Goal: Check status: Check status

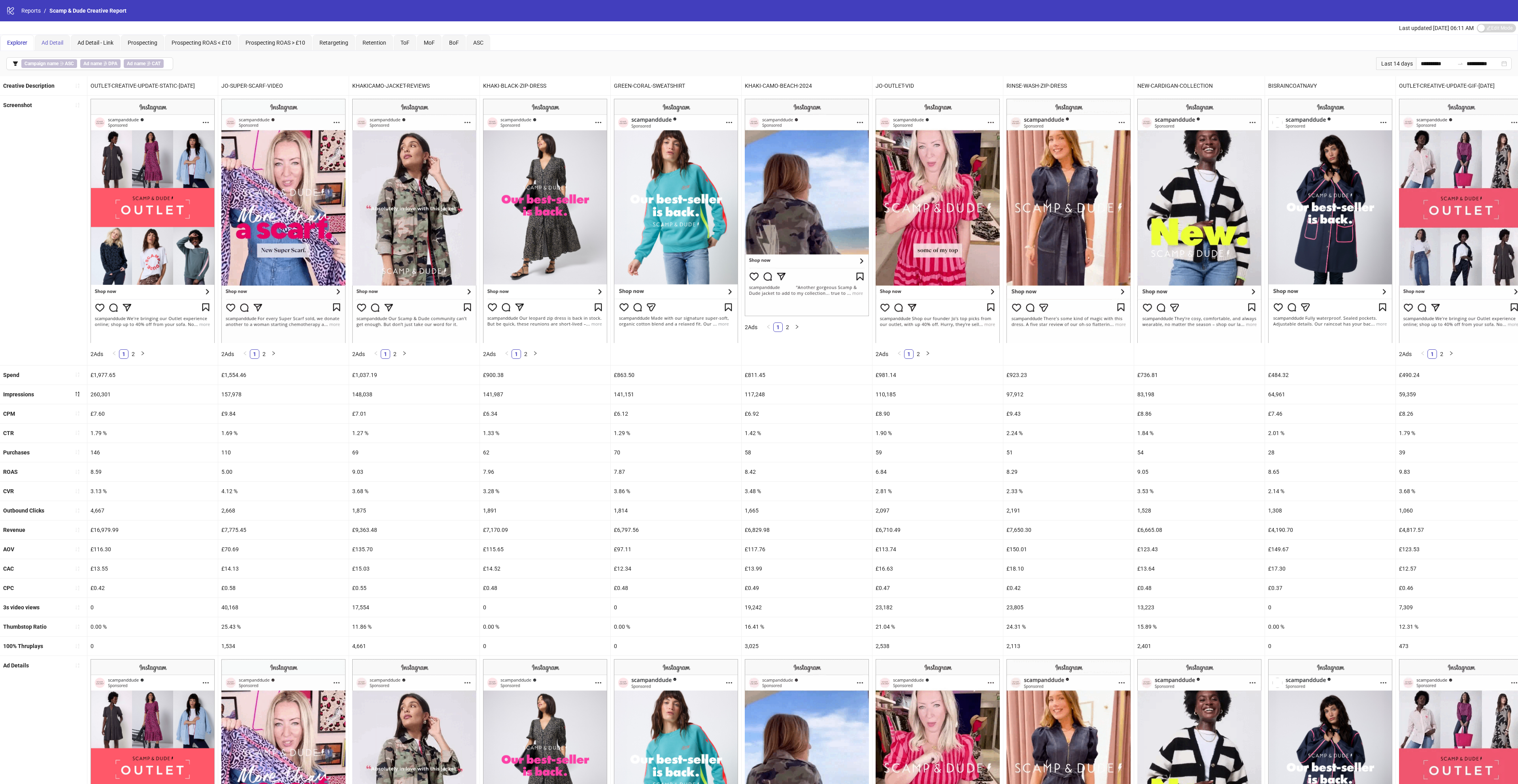
click at [60, 37] on div "Ad Detail" at bounding box center [52, 42] width 35 height 16
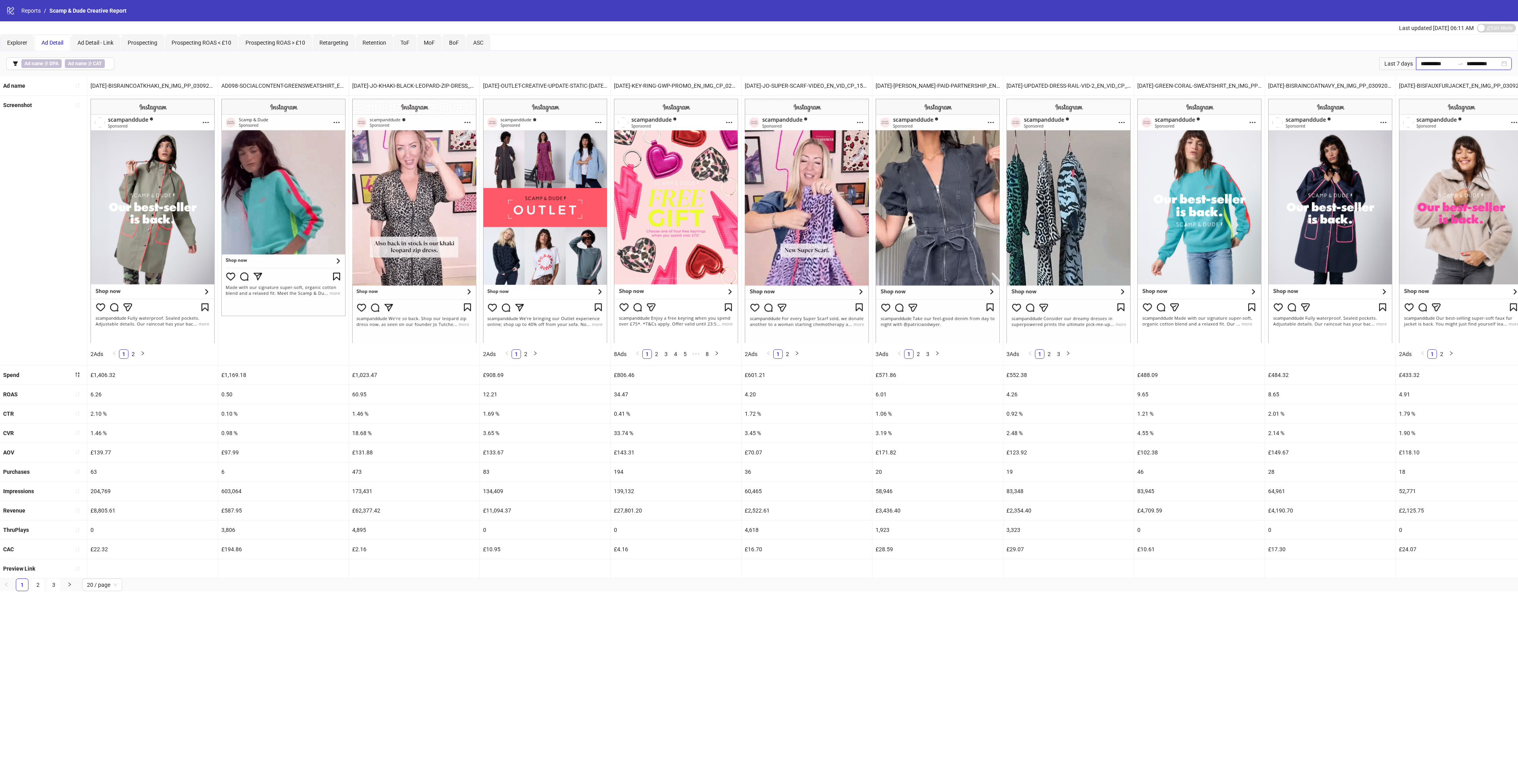
click at [1425, 63] on input "**********" at bounding box center [1437, 64] width 33 height 9
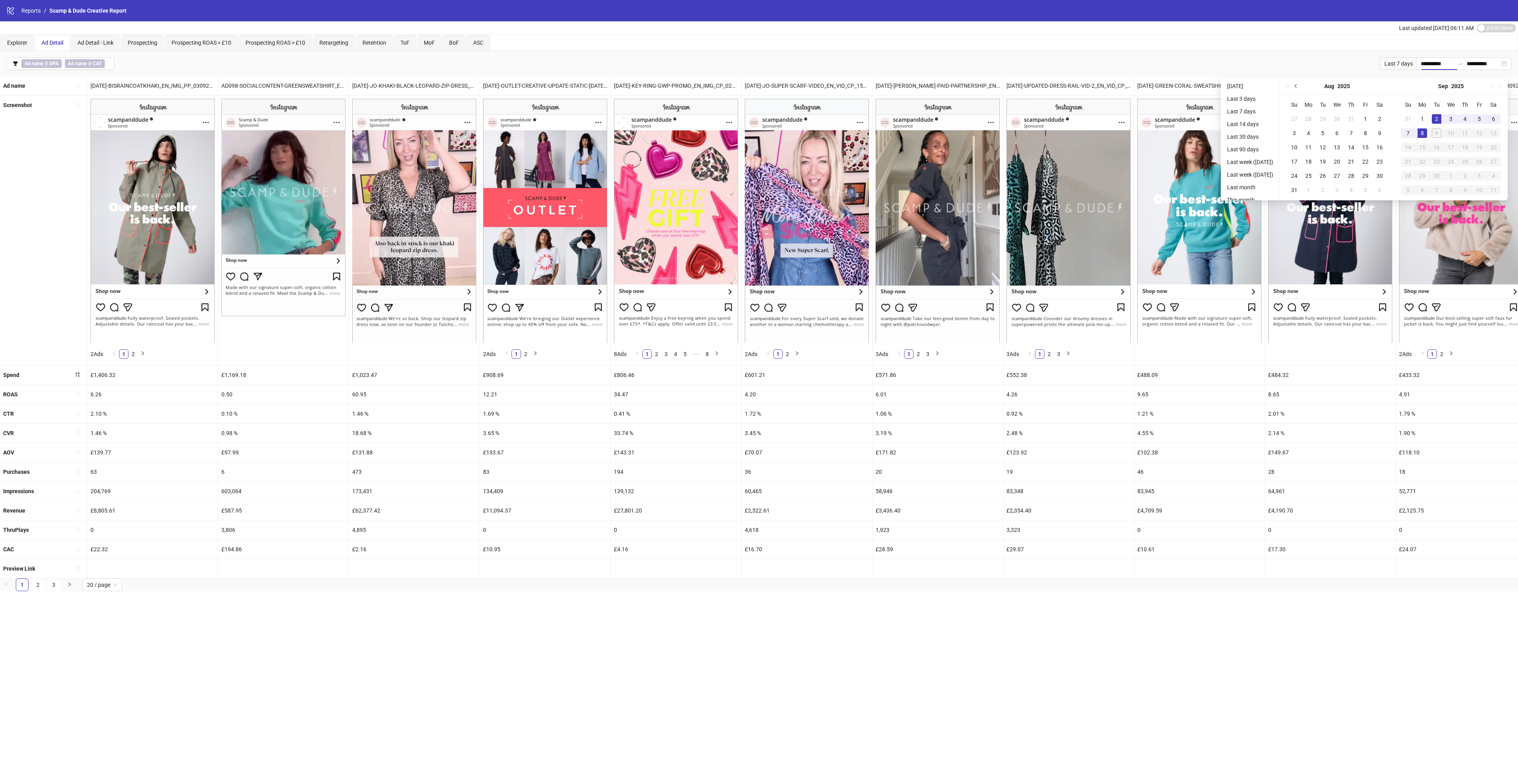
click at [1299, 82] on button "Previous month (PageUp)" at bounding box center [1296, 86] width 9 height 16
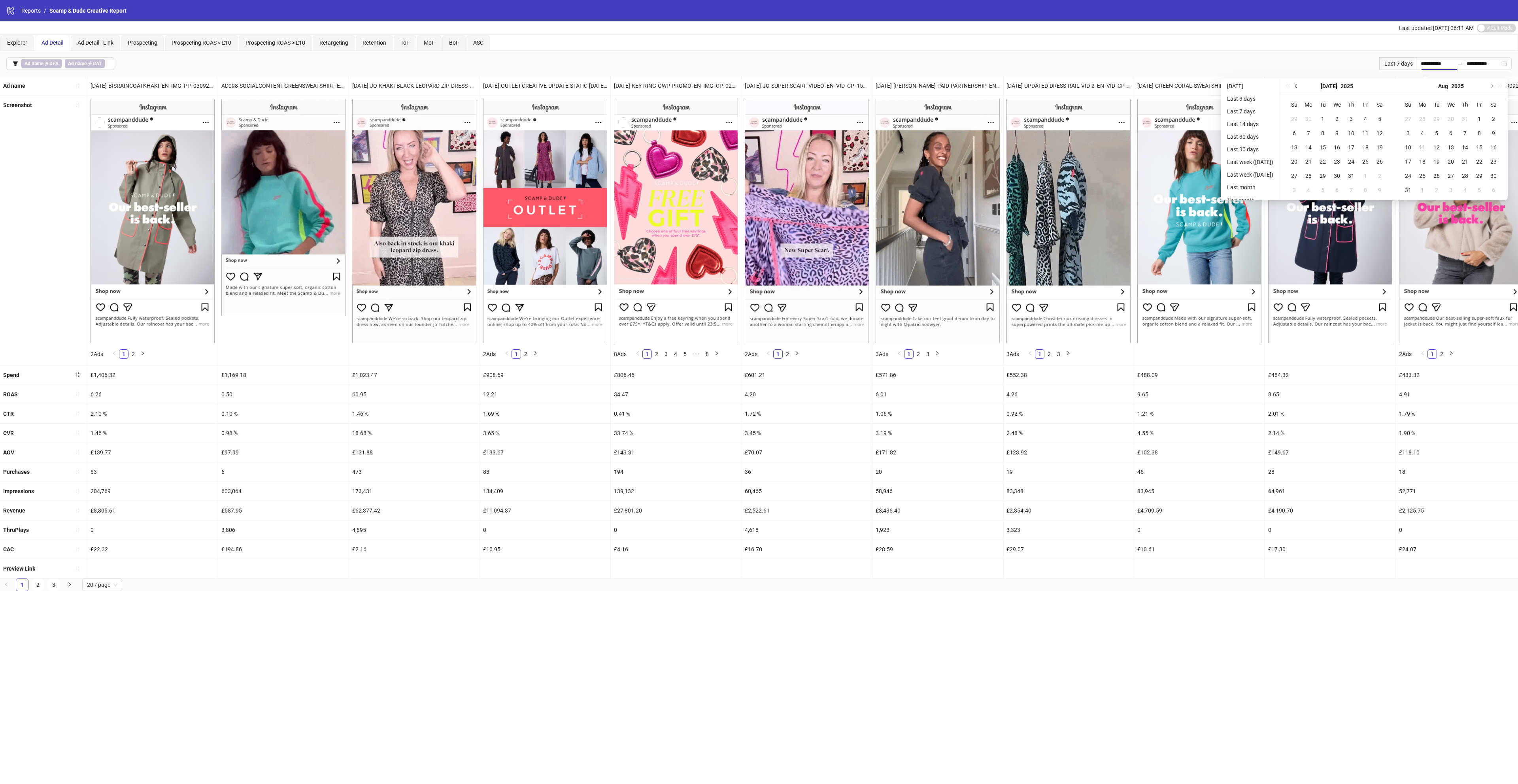
click at [1299, 82] on button "Previous month (PageUp)" at bounding box center [1296, 86] width 9 height 16
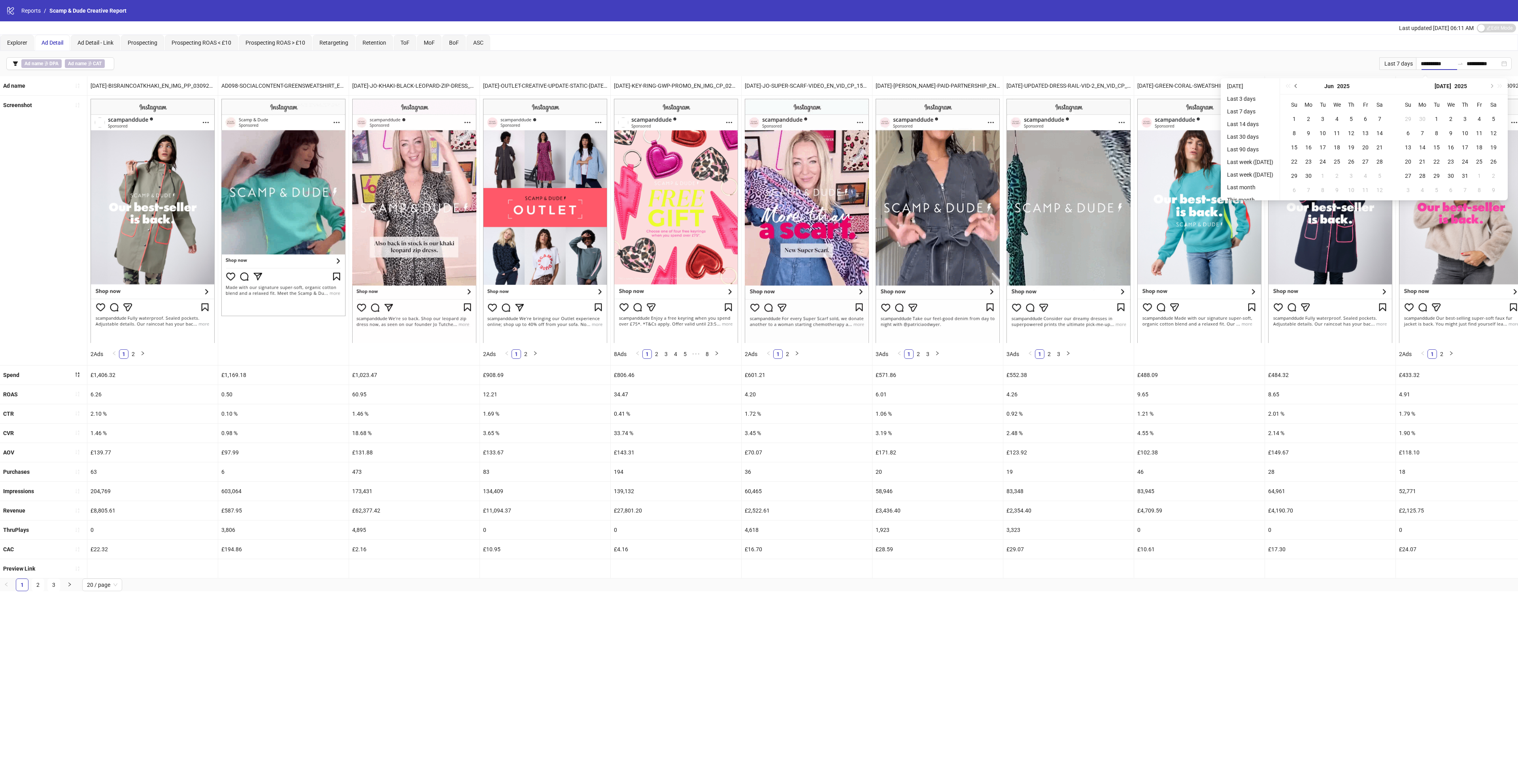
click at [1299, 82] on button "Previous month (PageUp)" at bounding box center [1296, 86] width 9 height 16
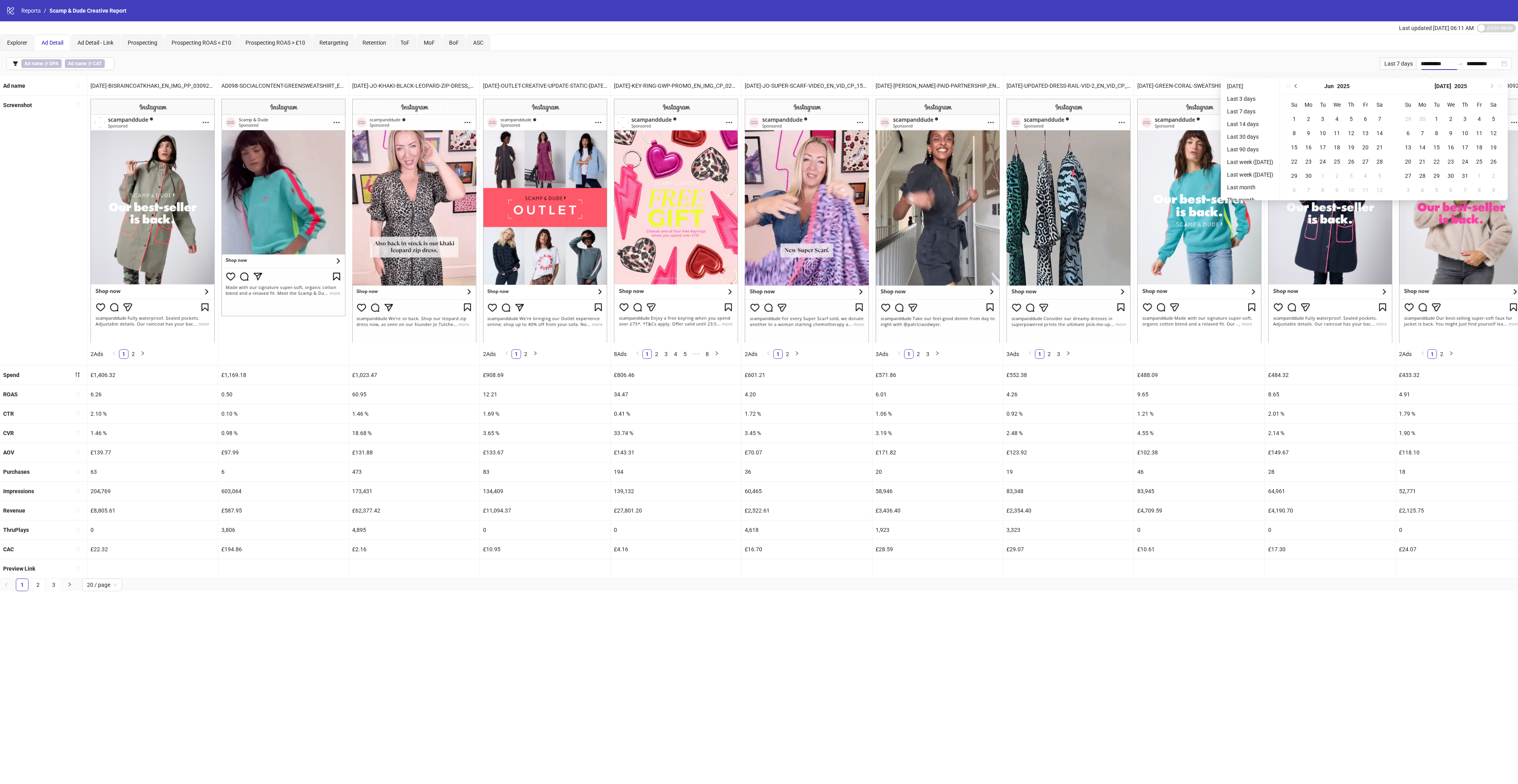
click at [1299, 82] on button "Previous month (PageUp)" at bounding box center [1296, 86] width 9 height 16
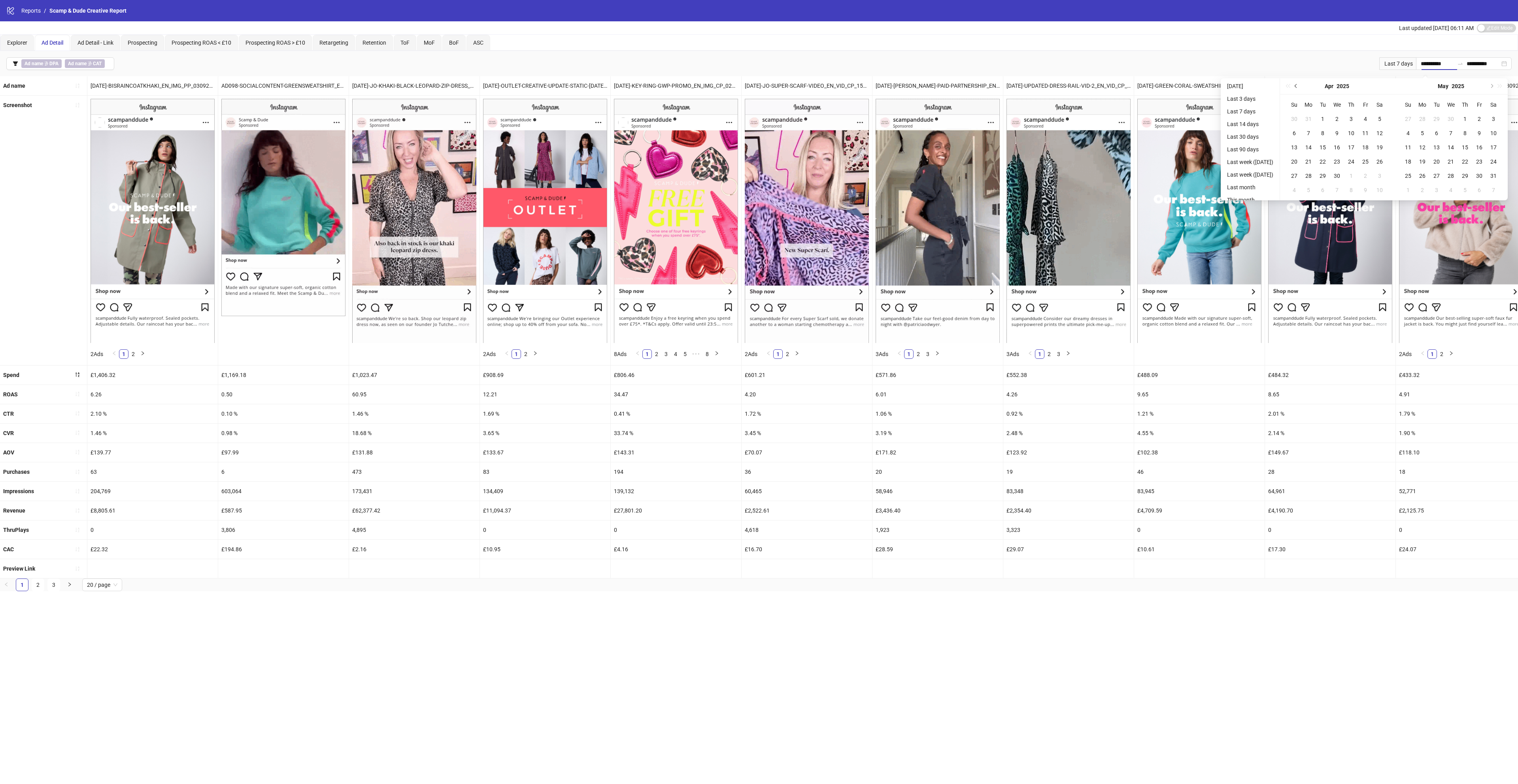
click at [1299, 82] on button "Previous month (PageUp)" at bounding box center [1296, 86] width 9 height 16
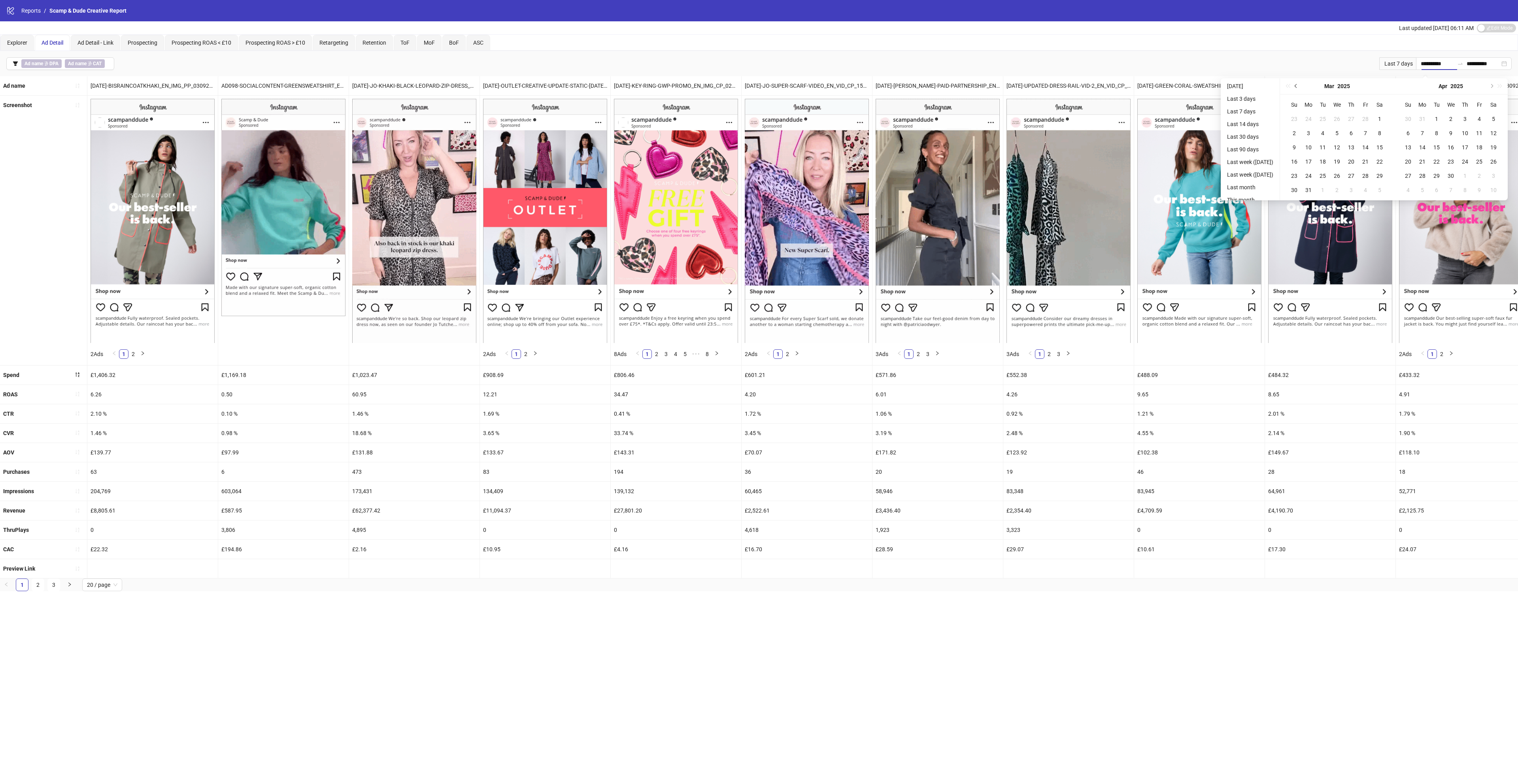
click at [1299, 82] on button "Previous month (PageUp)" at bounding box center [1296, 86] width 9 height 16
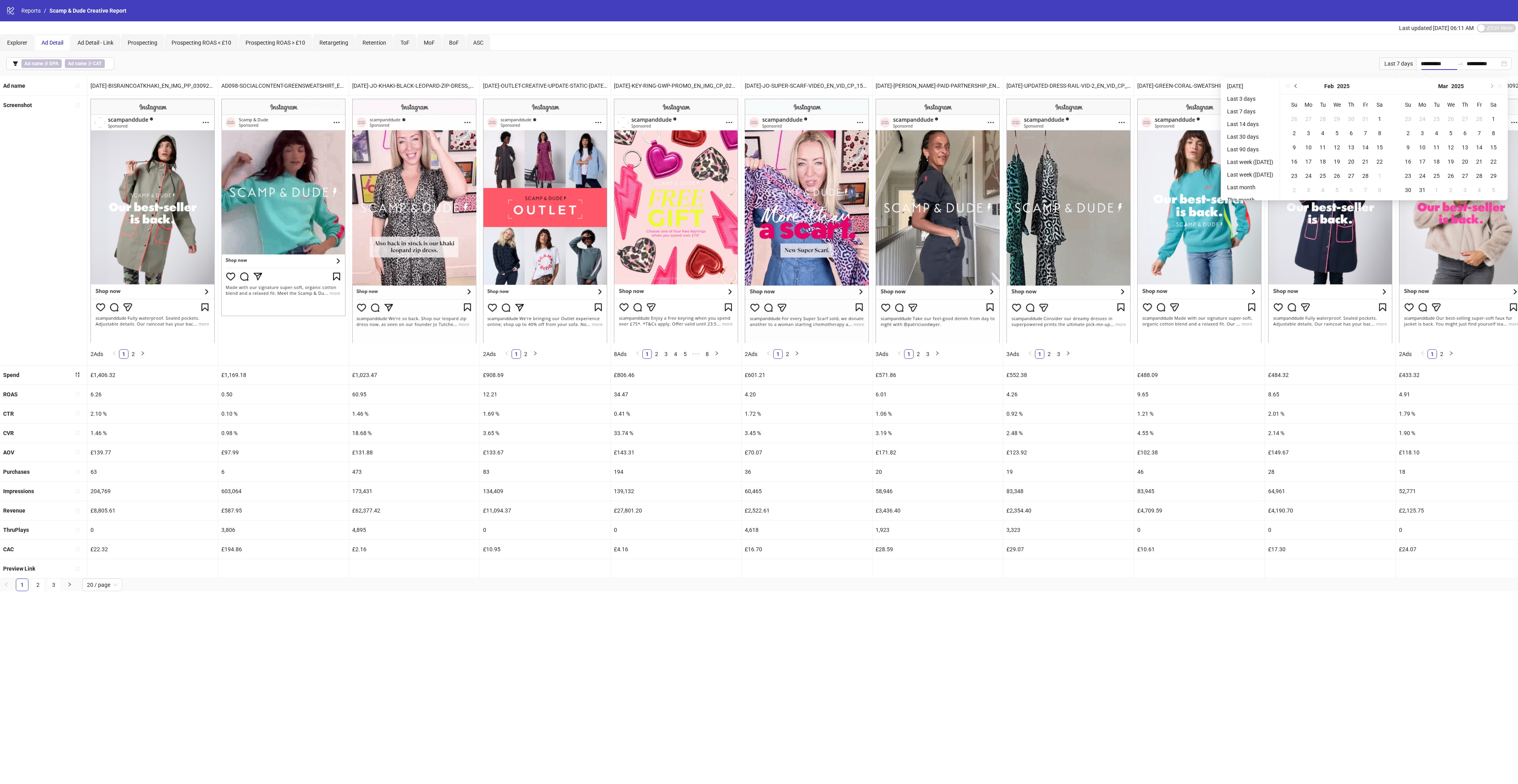
click at [1299, 82] on button "Previous month (PageUp)" at bounding box center [1296, 86] width 9 height 16
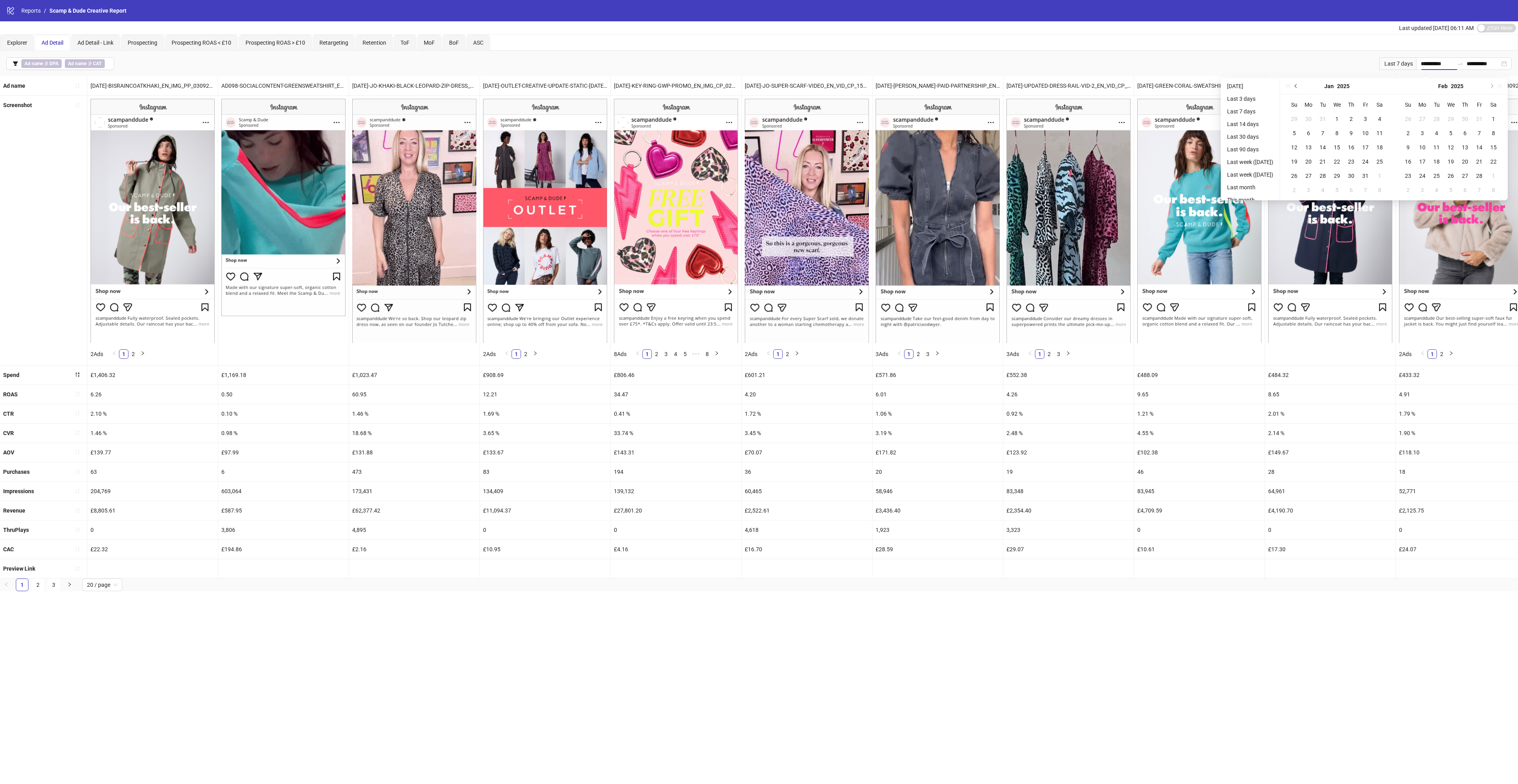
click at [1299, 82] on button "Previous month (PageUp)" at bounding box center [1296, 86] width 9 height 16
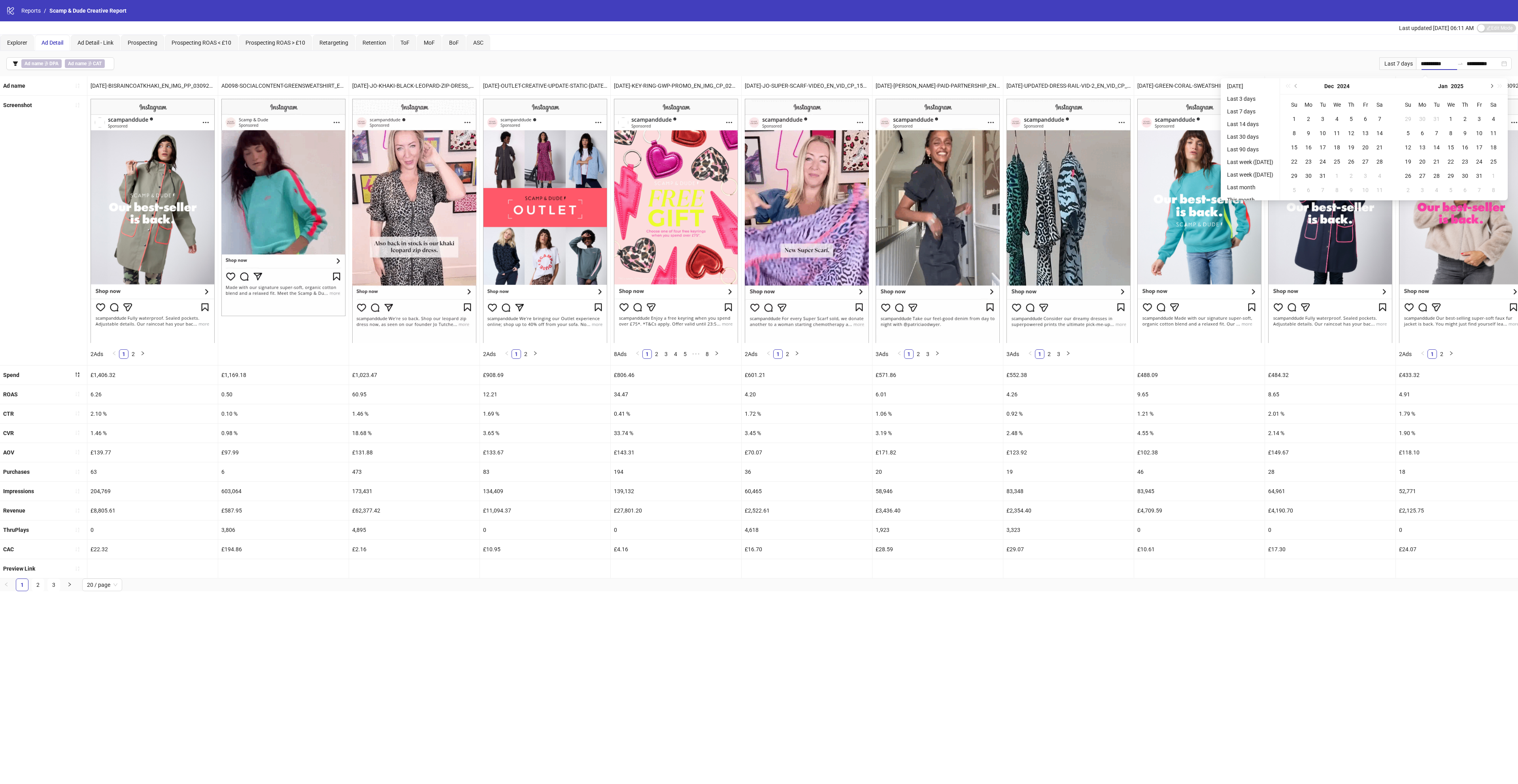
click at [1496, 85] on button "Next month (PageDown)" at bounding box center [1491, 86] width 9 height 16
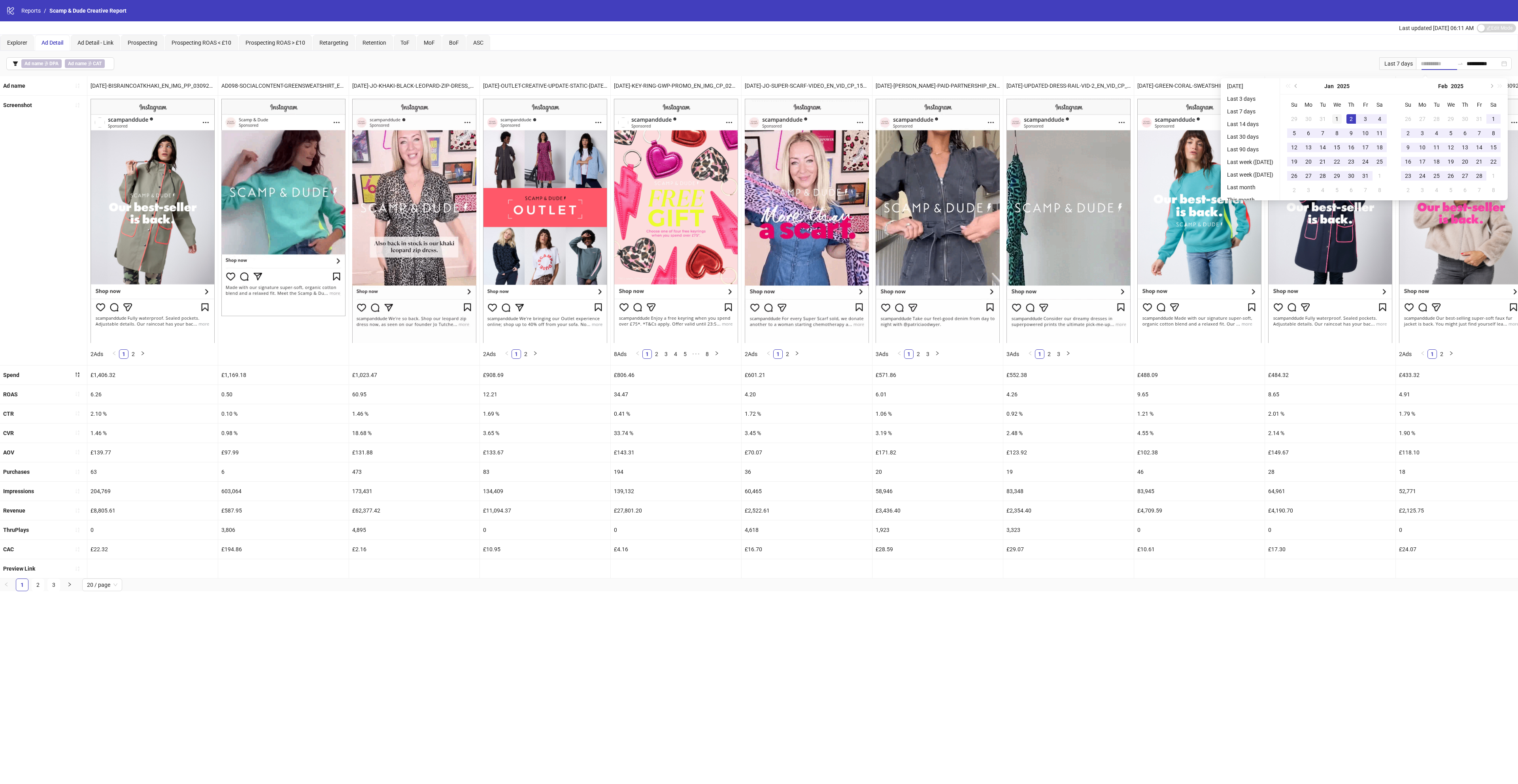
type input "**********"
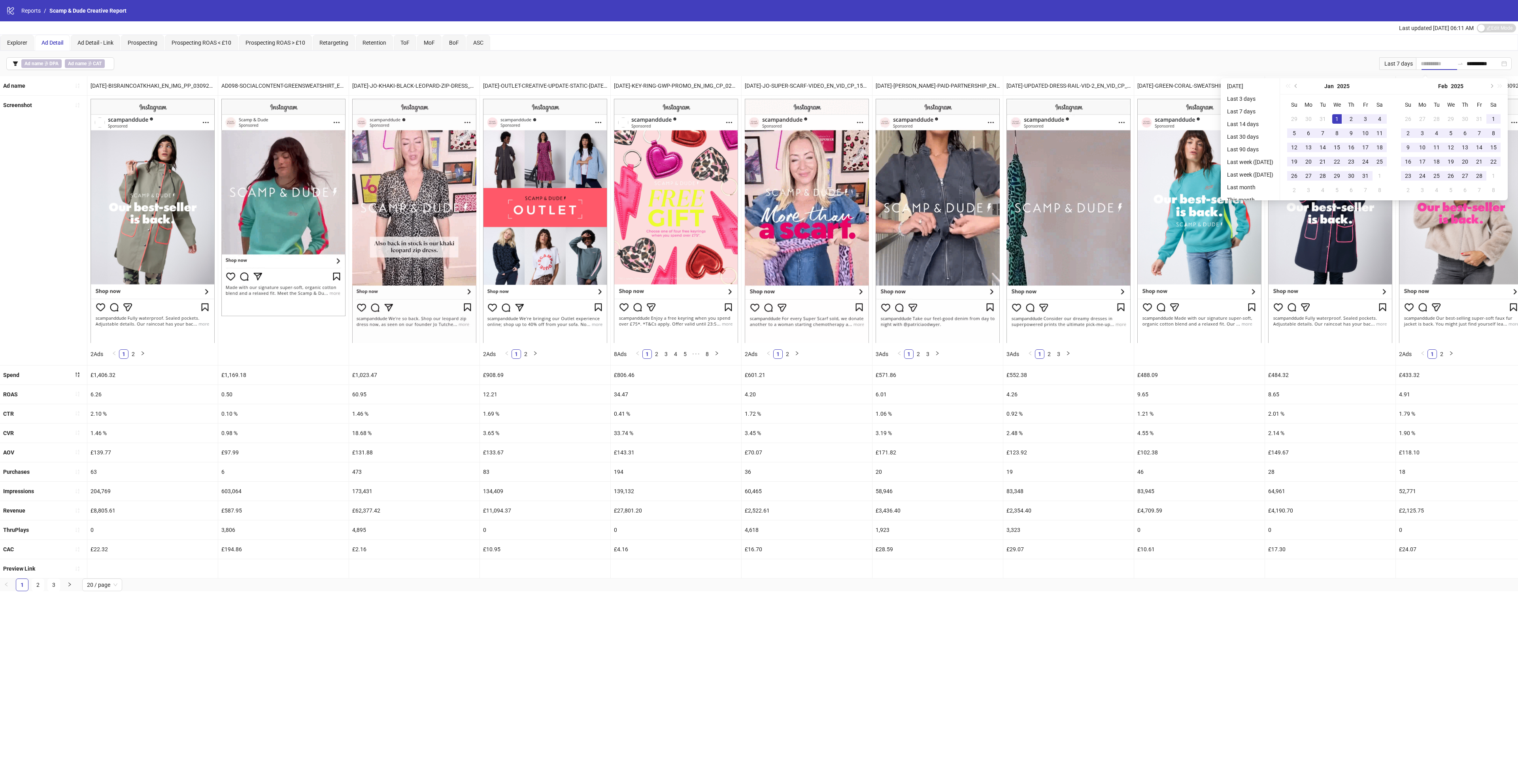
click at [1342, 121] on div "1" at bounding box center [1337, 119] width 9 height 9
click at [1496, 85] on button "Next month (PageDown)" at bounding box center [1491, 86] width 9 height 16
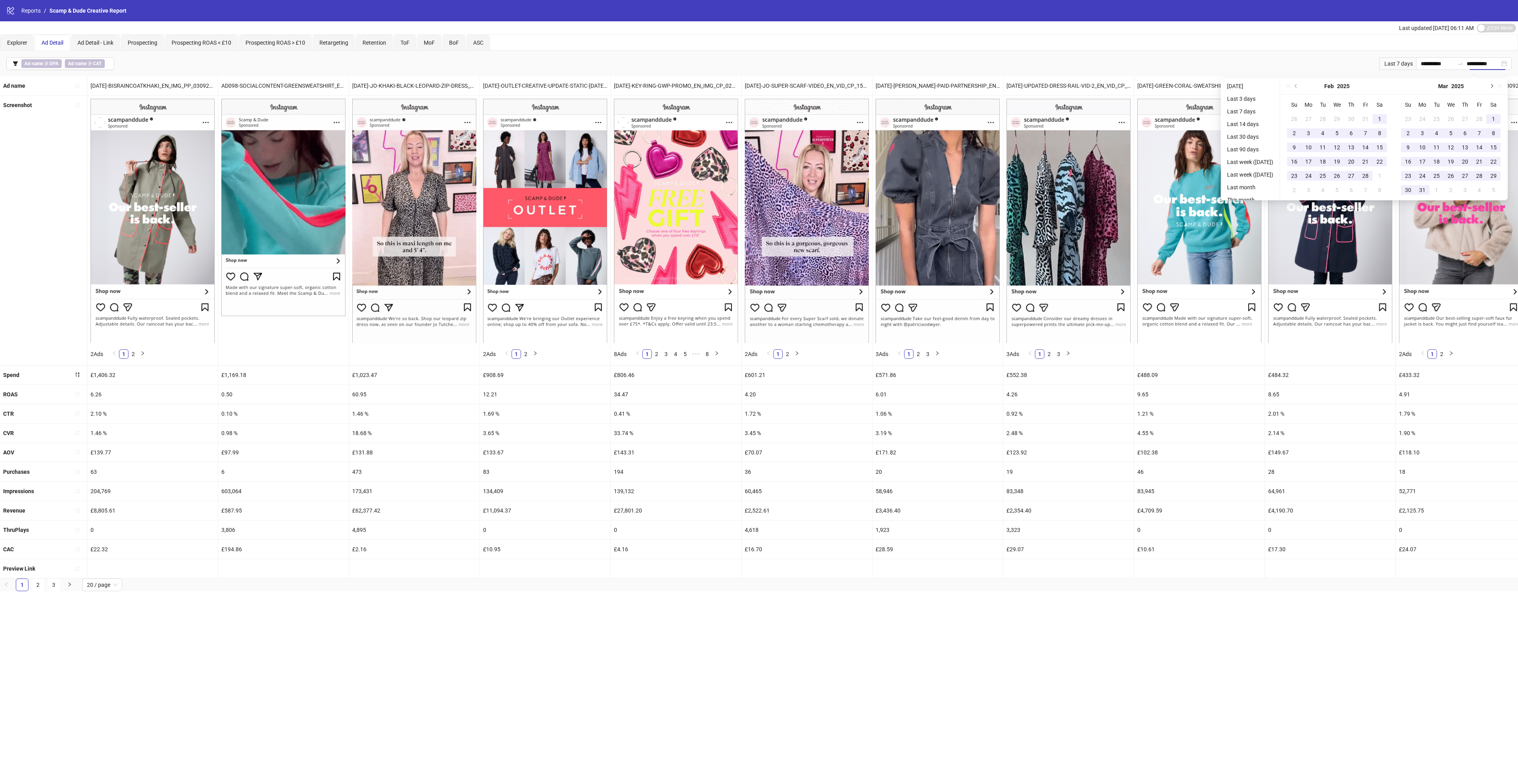
click at [1496, 85] on button "Next month (PageDown)" at bounding box center [1491, 86] width 9 height 16
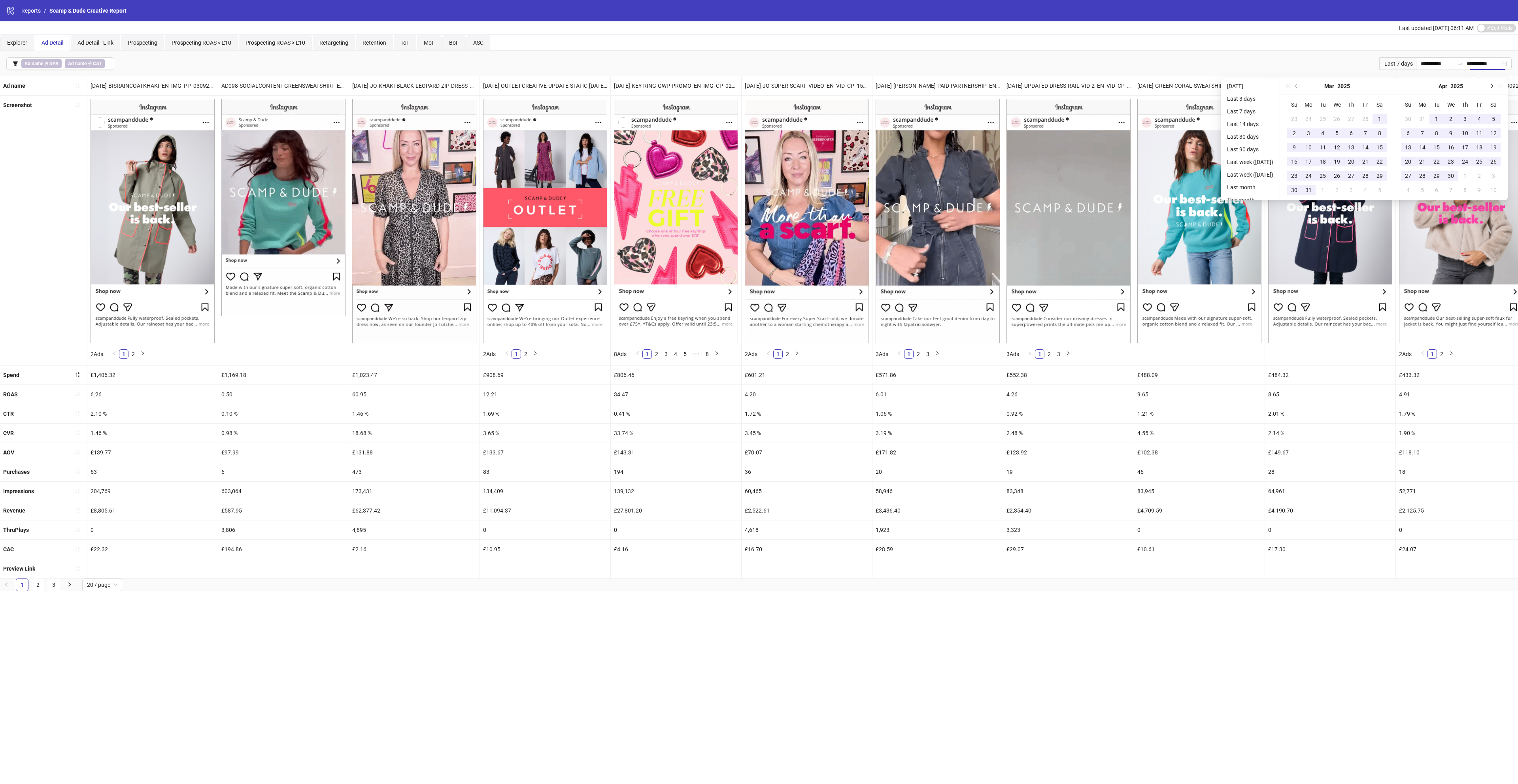
click at [1496, 85] on button "Next month (PageDown)" at bounding box center [1491, 86] width 9 height 16
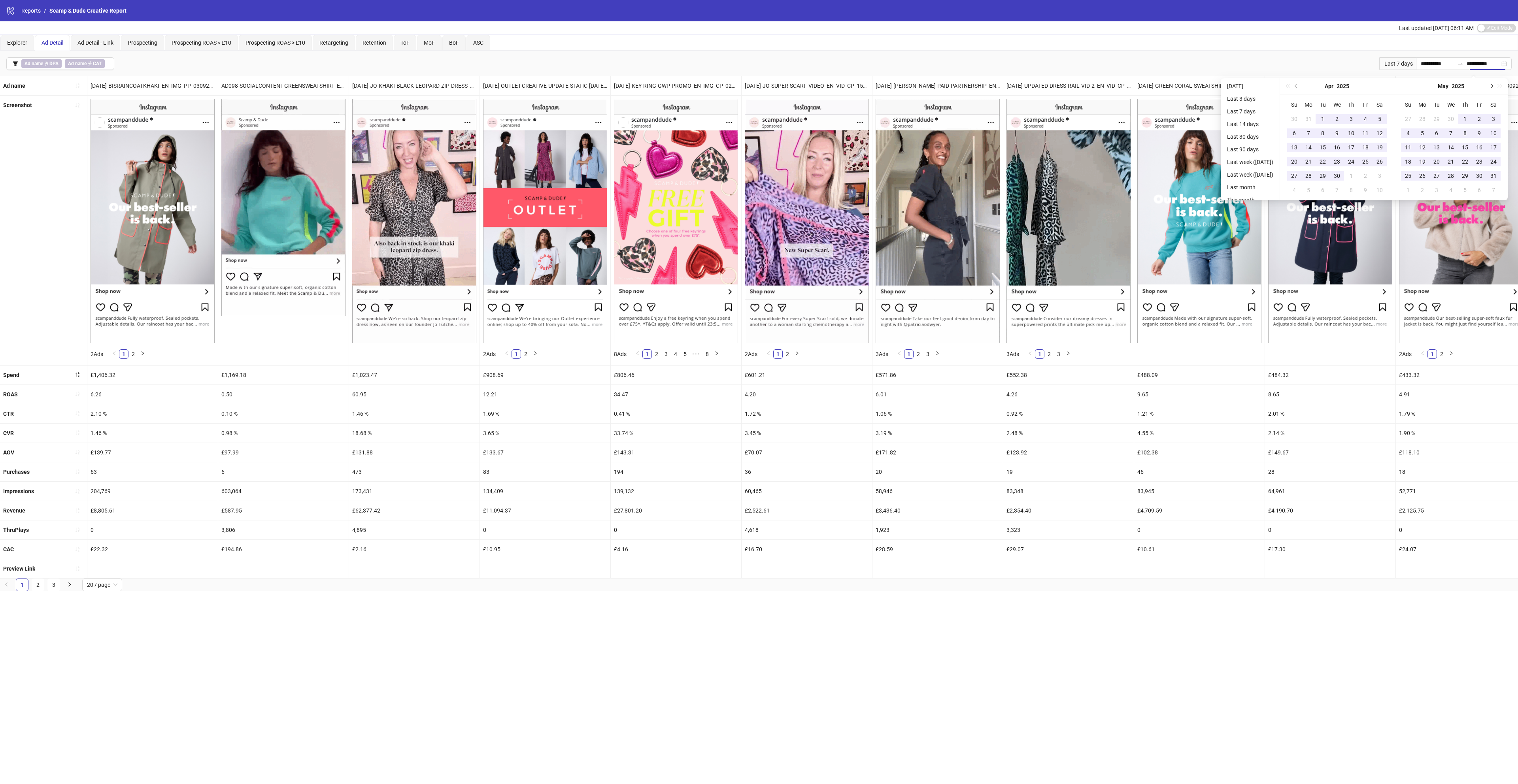
click at [1496, 85] on button "Next month (PageDown)" at bounding box center [1491, 86] width 9 height 16
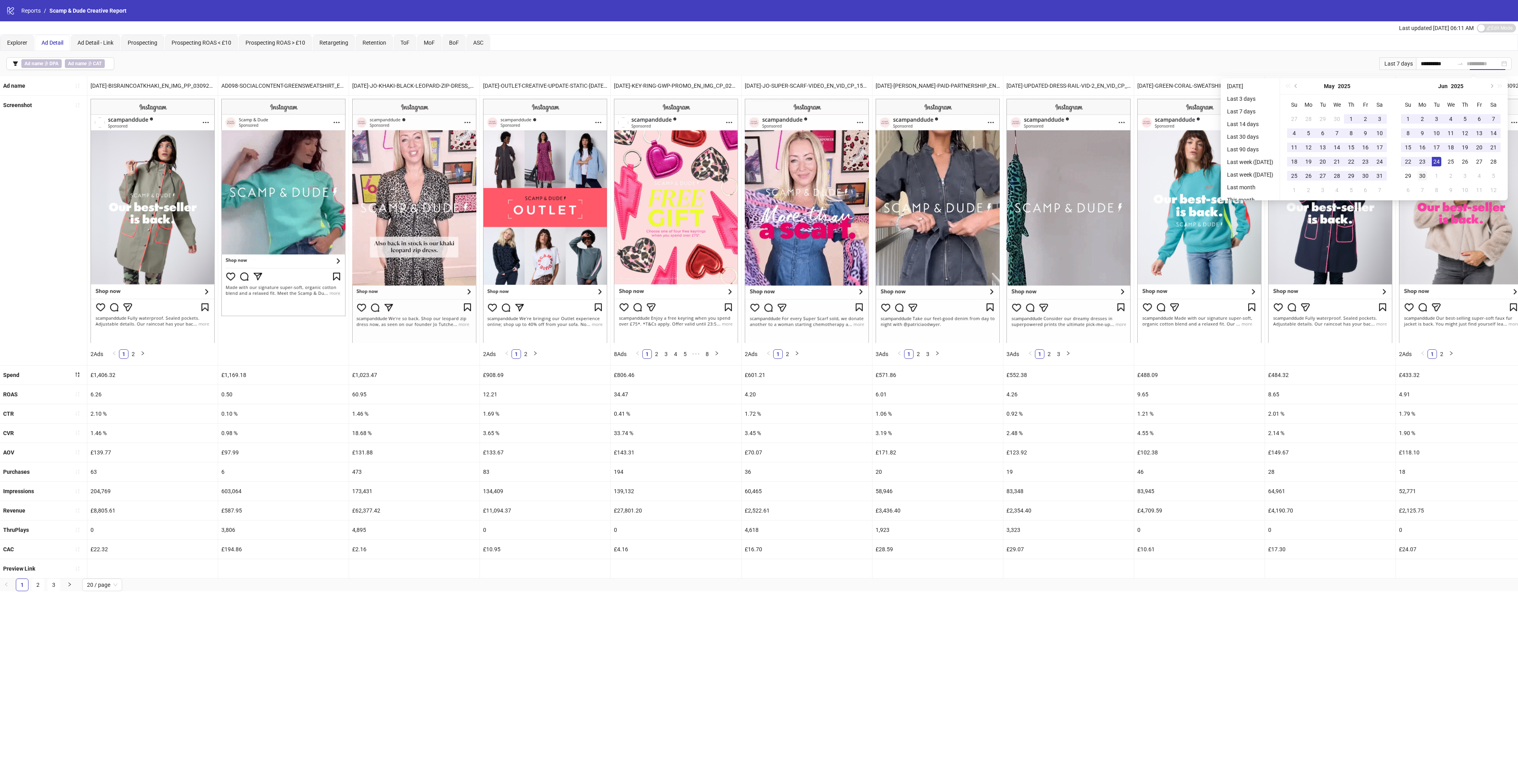
type input "**********"
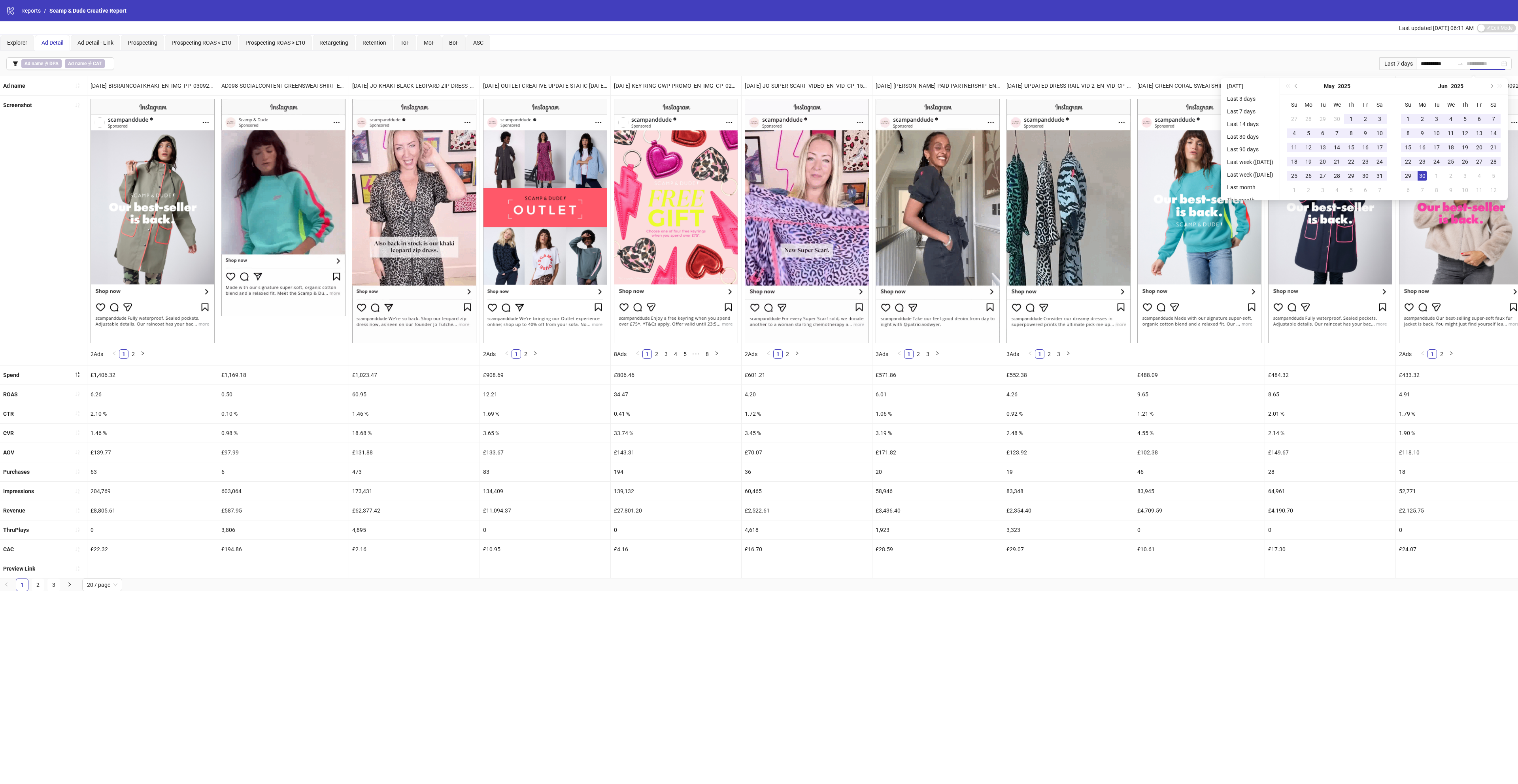
click at [1430, 171] on td "30" at bounding box center [1423, 176] width 14 height 14
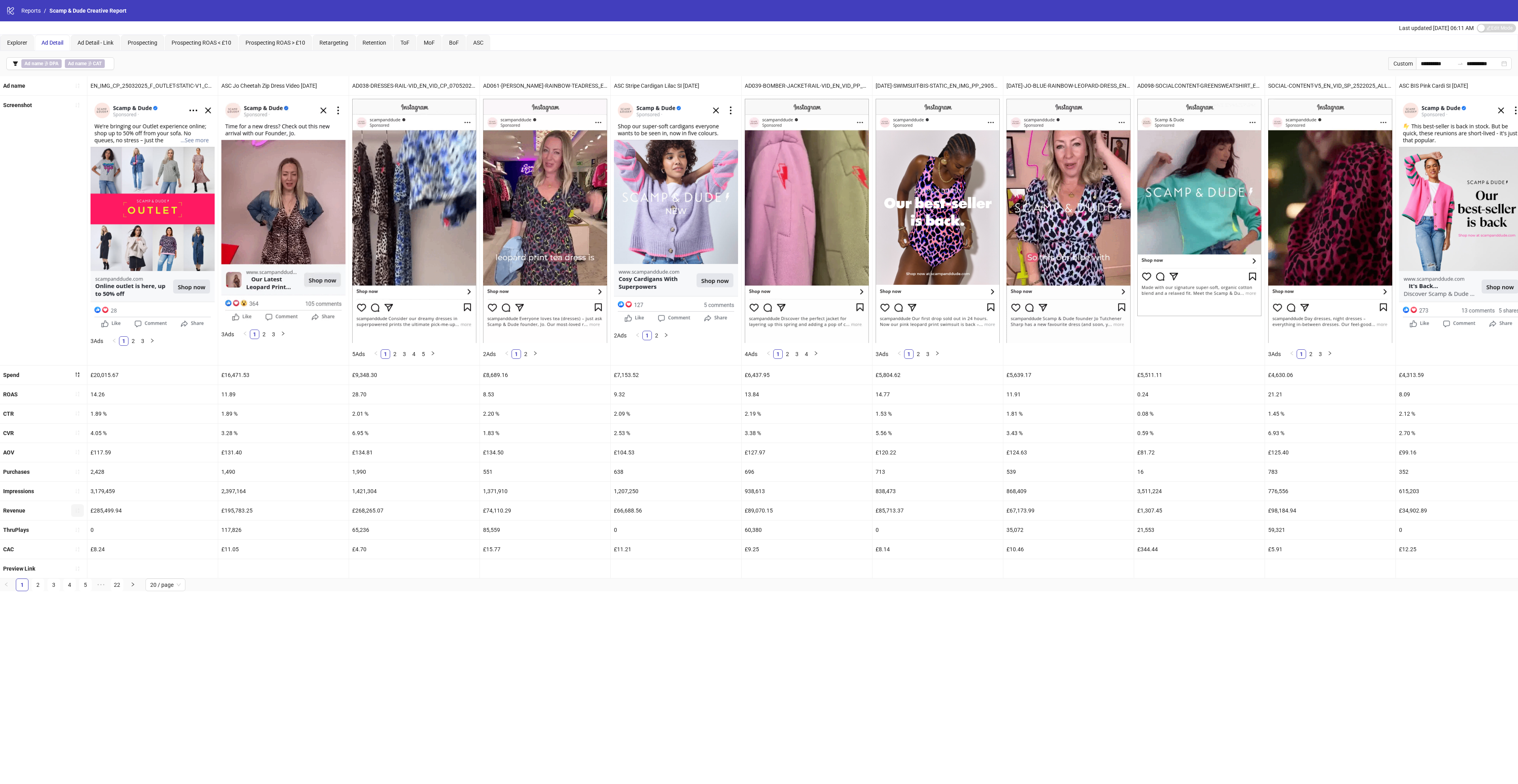
click at [78, 513] on icon "sort-ascending" at bounding box center [77, 510] width 5 height 5
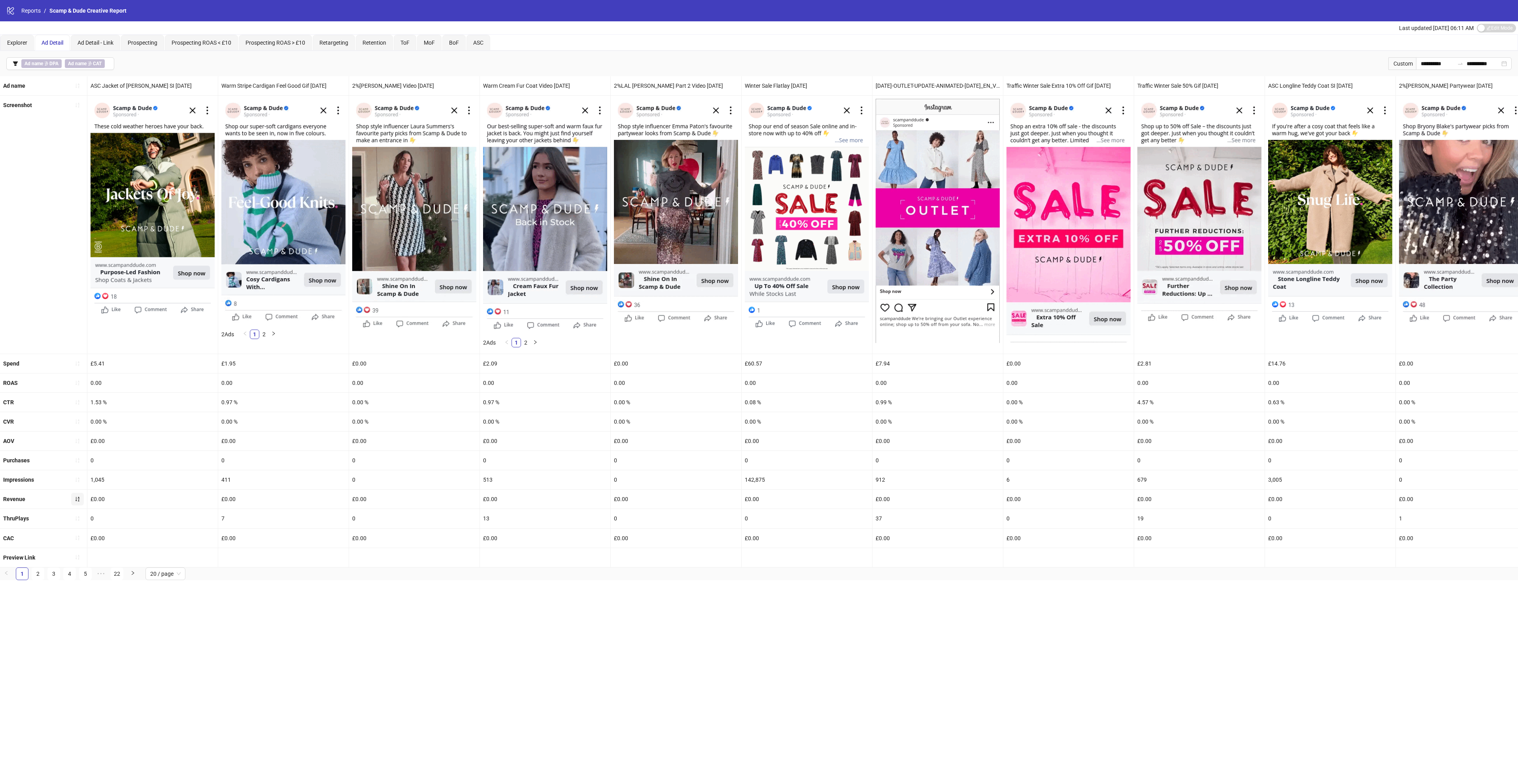
click at [75, 501] on icon "sort-ascending" at bounding box center [77, 499] width 5 height 5
